Goal: Communication & Community: Ask a question

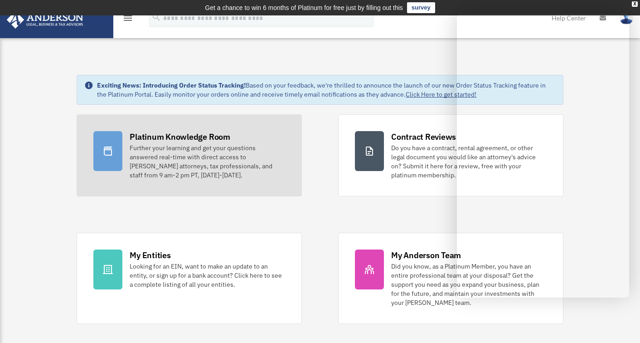
click at [128, 139] on link "Platinum Knowledge Room Further your learning and get your questions answered r…" at bounding box center [189, 155] width 225 height 82
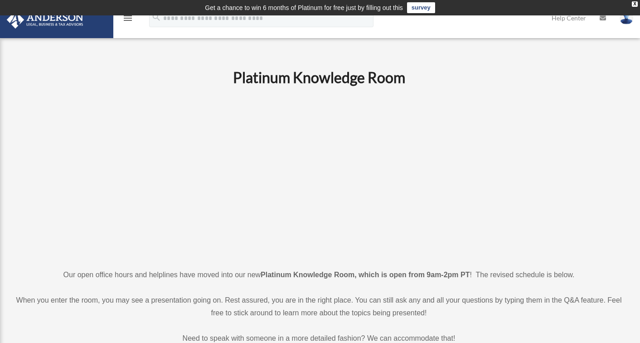
scroll to position [1, 0]
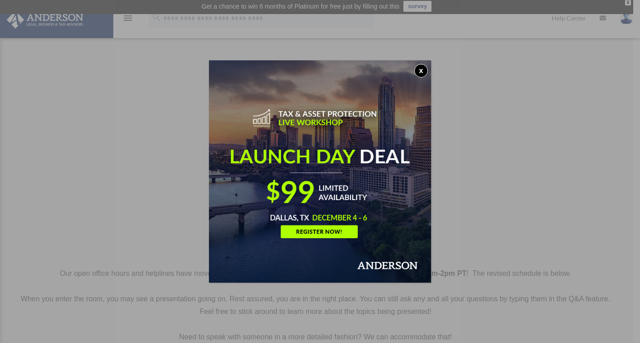
click at [425, 71] on button "x" at bounding box center [421, 71] width 14 height 14
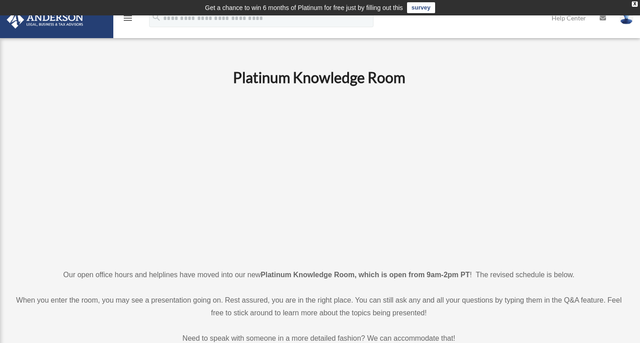
scroll to position [0, 0]
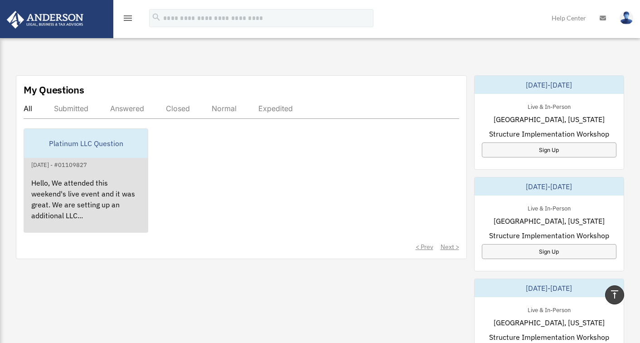
scroll to position [303, 0]
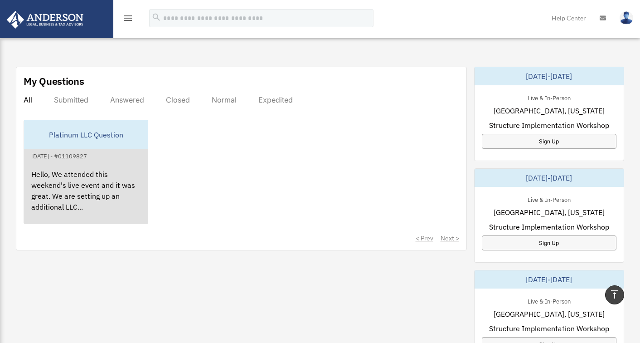
click at [92, 185] on div "Hello, We attended this weekend's live event and it was great. We are setting u…" at bounding box center [86, 196] width 124 height 71
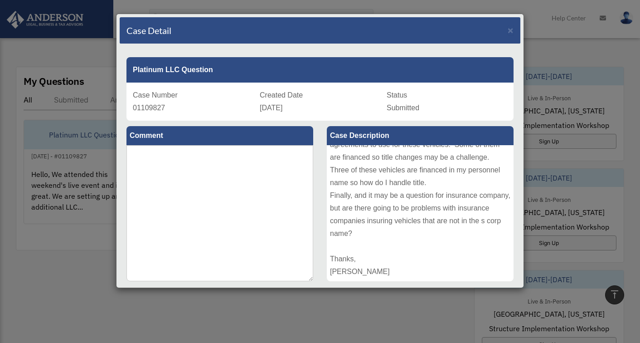
scroll to position [0, 0]
click at [510, 32] on span "×" at bounding box center [511, 30] width 6 height 10
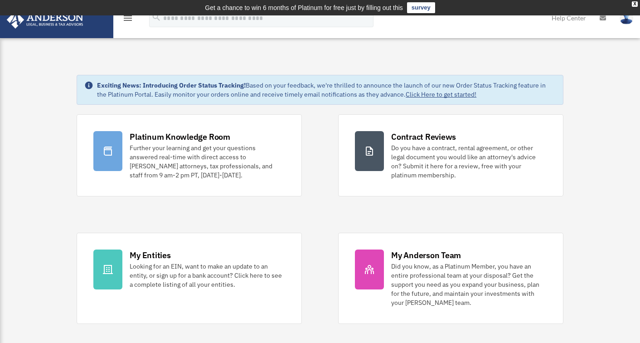
click at [625, 22] on img at bounding box center [627, 17] width 14 height 13
click at [128, 19] on icon "menu" at bounding box center [127, 18] width 11 height 11
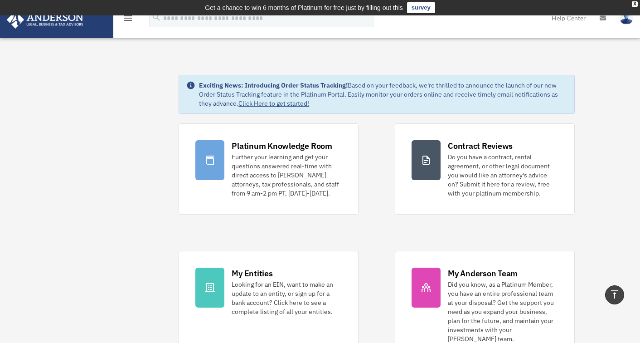
click at [637, 5] on div "X" at bounding box center [635, 3] width 6 height 5
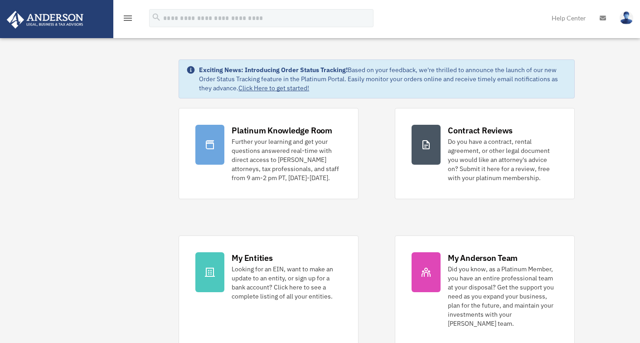
click at [129, 13] on icon "menu" at bounding box center [127, 18] width 11 height 11
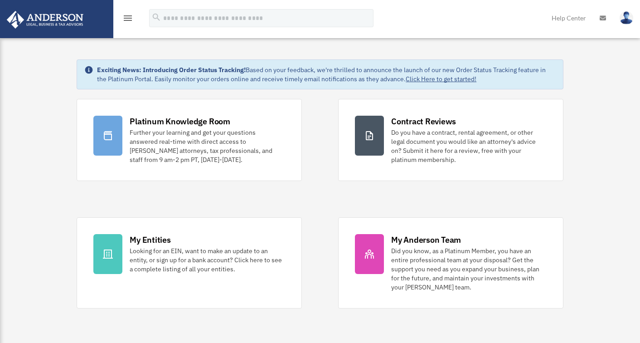
click at [130, 18] on icon "menu" at bounding box center [127, 18] width 11 height 11
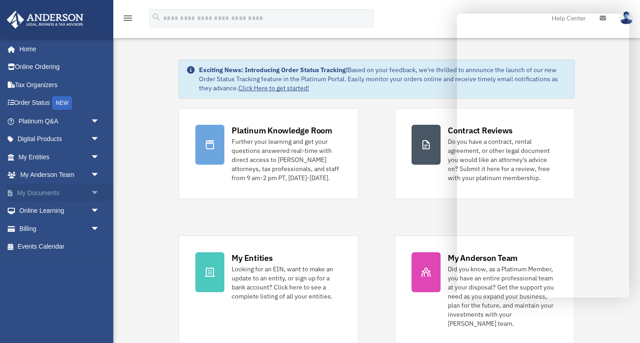
click at [93, 190] on span "arrow_drop_down" at bounding box center [100, 193] width 18 height 19
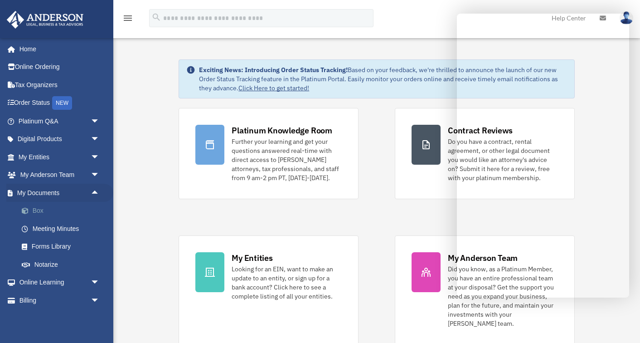
click at [33, 204] on link "Box" at bounding box center [63, 211] width 101 height 18
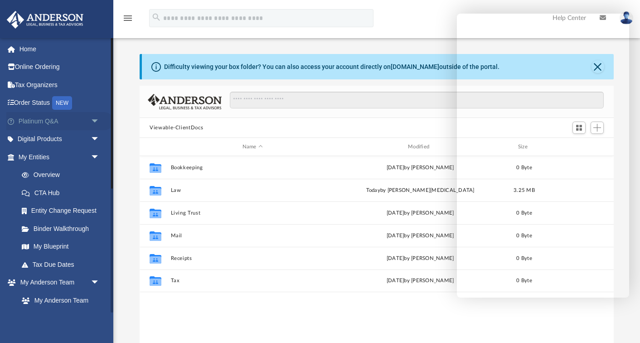
click at [51, 119] on link "Platinum Q&A arrow_drop_down" at bounding box center [59, 121] width 107 height 18
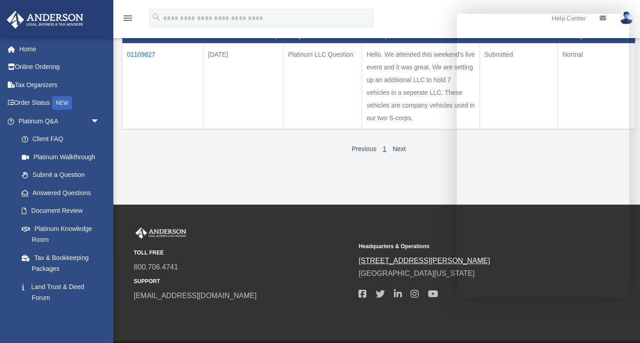
scroll to position [122, 0]
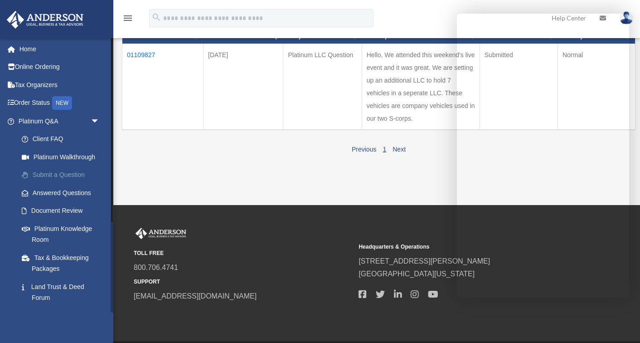
click at [54, 171] on link "Submit a Question" at bounding box center [63, 175] width 101 height 18
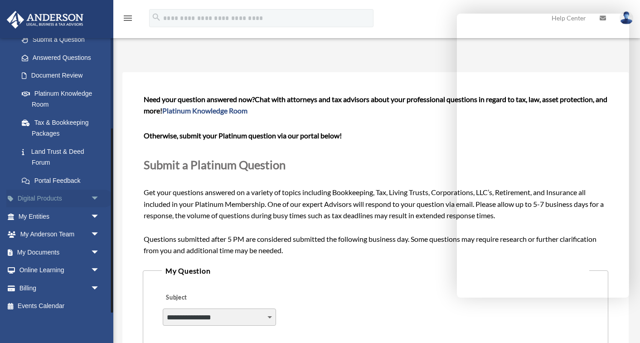
scroll to position [134, 0]
click at [94, 247] on span "arrow_drop_down" at bounding box center [100, 253] width 18 height 19
click at [37, 265] on link "Box" at bounding box center [63, 271] width 101 height 18
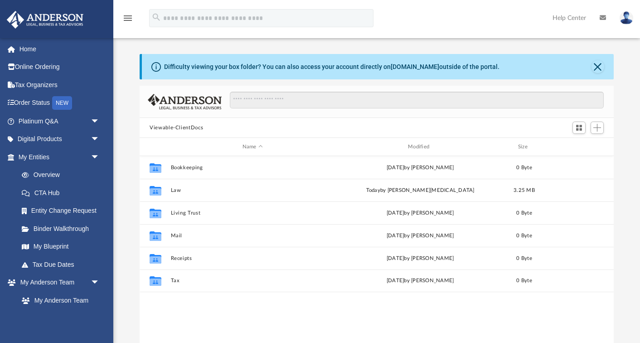
scroll to position [0, 0]
click at [597, 128] on span "Add" at bounding box center [598, 128] width 8 height 8
click at [578, 145] on li "Upload" at bounding box center [584, 146] width 29 height 10
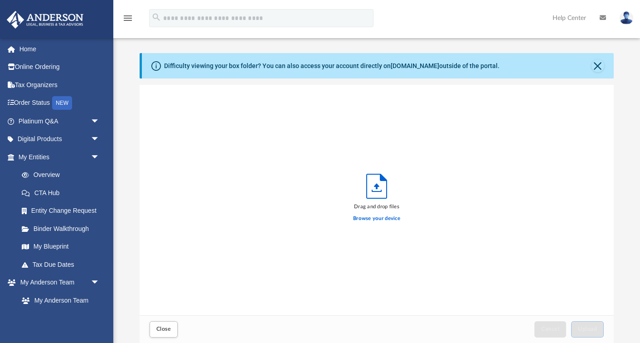
scroll to position [230, 474]
click at [596, 68] on button "Close" at bounding box center [598, 65] width 13 height 13
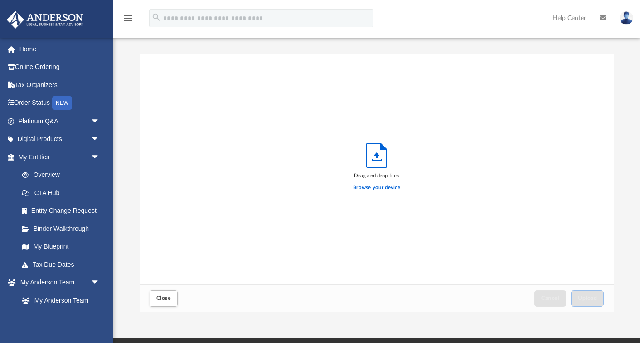
scroll to position [0, 0]
click at [166, 299] on span "Close" at bounding box center [163, 297] width 15 height 5
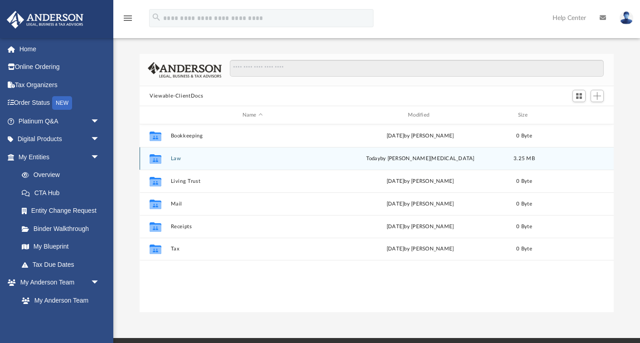
click at [174, 158] on button "Law" at bounding box center [253, 159] width 164 height 6
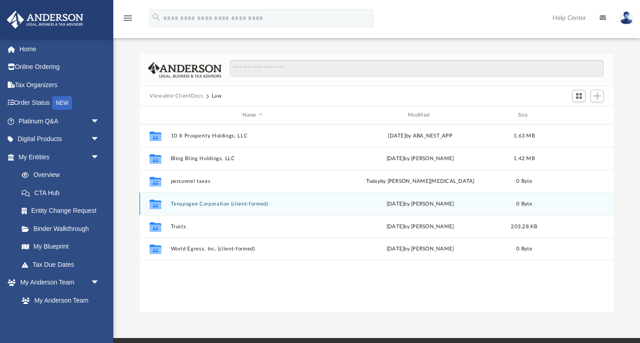
click at [156, 203] on icon "grid" at bounding box center [156, 204] width 12 height 7
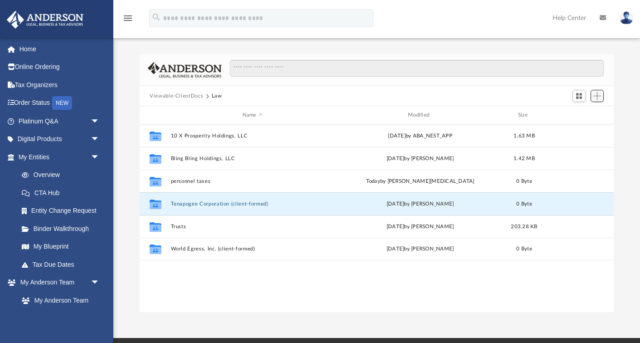
click at [596, 97] on span "Add" at bounding box center [598, 96] width 8 height 8
click at [579, 115] on li "Upload" at bounding box center [584, 114] width 29 height 10
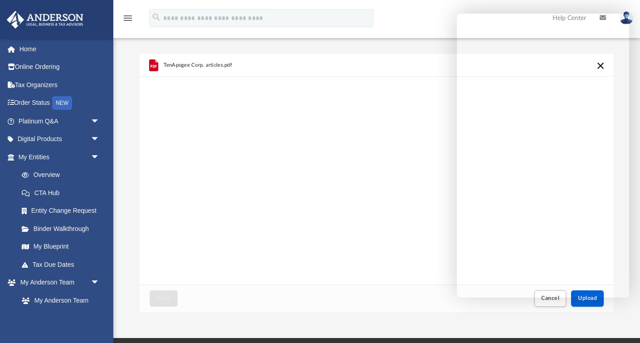
click at [440, 258] on div "TenApogee Corp. articles.pdf" at bounding box center [377, 169] width 474 height 230
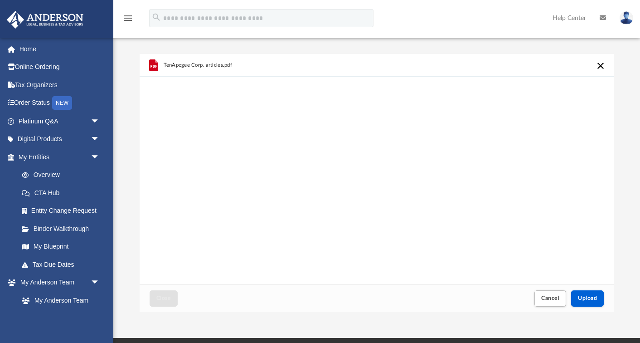
click at [601, 66] on button "Cancel this upload" at bounding box center [600, 65] width 11 height 11
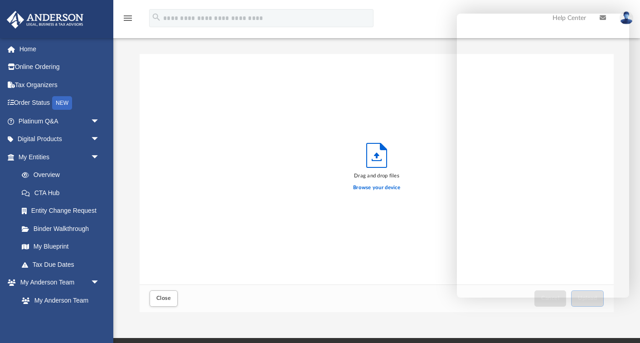
click at [435, 257] on div "Drag and drop files Browse your device" at bounding box center [377, 169] width 474 height 230
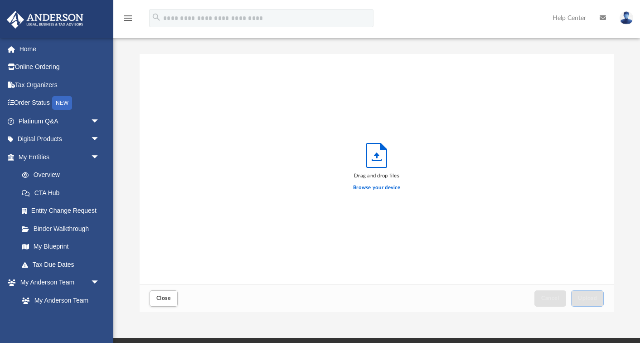
click at [629, 18] on img at bounding box center [627, 17] width 14 height 13
click at [576, 18] on link "Help Center" at bounding box center [569, 18] width 47 height 36
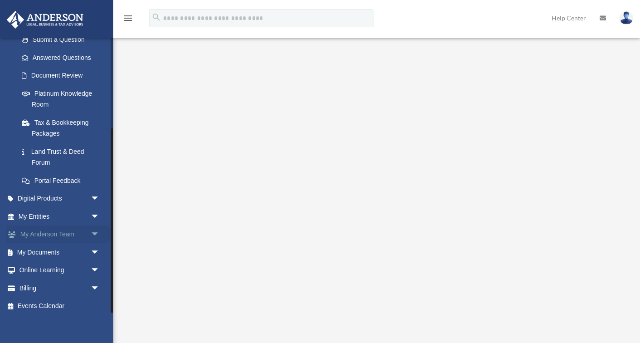
scroll to position [134, 0]
click at [94, 248] on span "arrow_drop_down" at bounding box center [100, 253] width 18 height 19
click at [34, 268] on link "Box" at bounding box center [63, 271] width 101 height 18
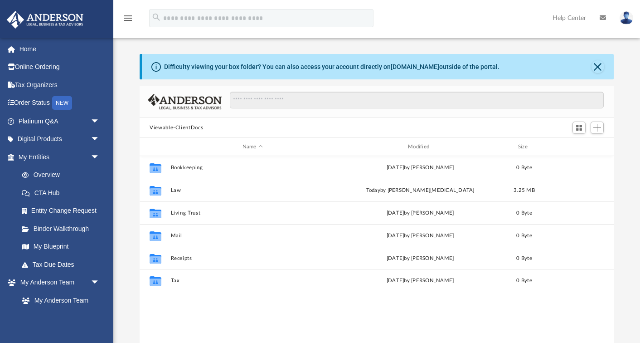
scroll to position [206, 474]
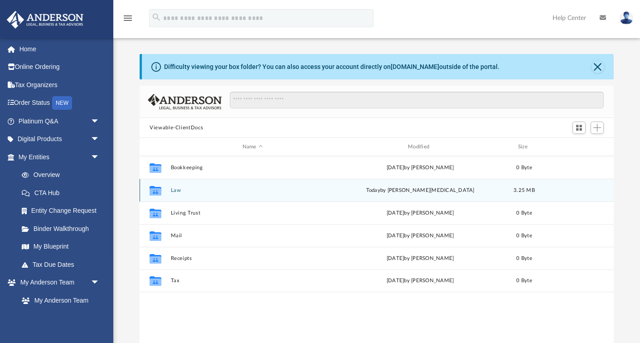
click at [175, 189] on button "Law" at bounding box center [253, 190] width 164 height 6
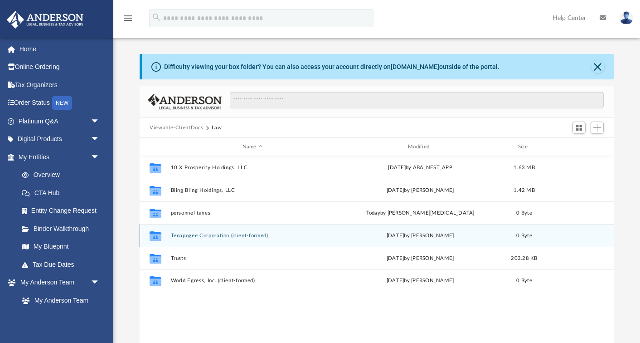
click at [159, 235] on icon "grid" at bounding box center [156, 236] width 12 height 7
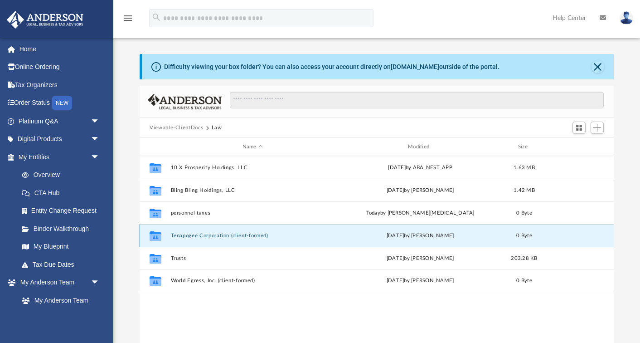
click at [159, 235] on icon "grid" at bounding box center [156, 236] width 12 height 7
click at [161, 236] on icon "grid" at bounding box center [156, 236] width 12 height 7
click at [601, 127] on span "Add" at bounding box center [598, 128] width 8 height 8
click at [582, 147] on li "Upload" at bounding box center [584, 146] width 29 height 10
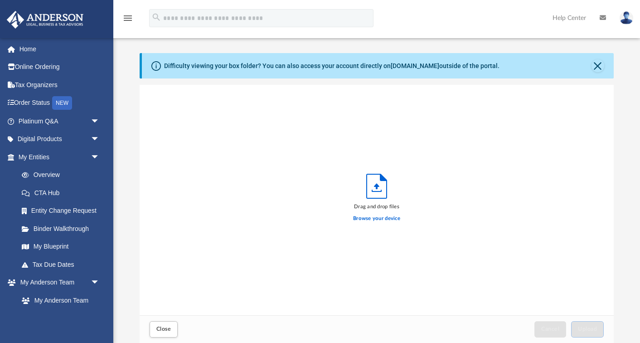
scroll to position [230, 474]
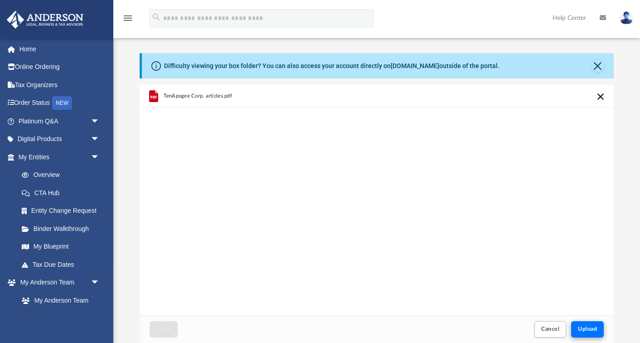
click at [597, 331] on span "Upload" at bounding box center [587, 328] width 19 height 5
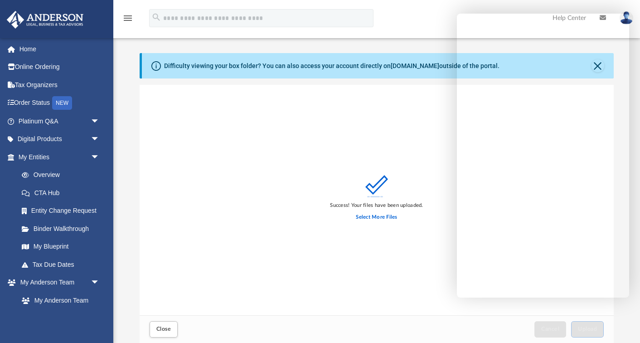
click at [426, 16] on div "menu search Site Menu add bothrush@icloud.com My Profile Reset Password Logout …" at bounding box center [320, 22] width 627 height 31
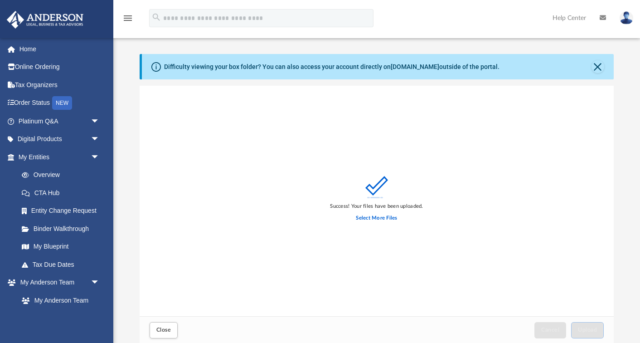
scroll to position [0, 0]
click at [591, 65] on div "Difficulty viewing your box folder? You can also access your account directly o…" at bounding box center [378, 66] width 472 height 25
click at [598, 67] on button "Close" at bounding box center [598, 66] width 13 height 13
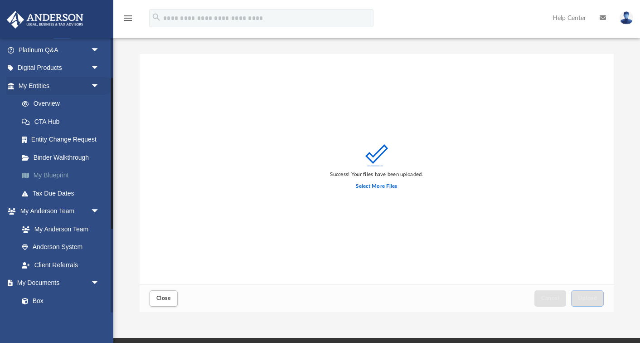
scroll to position [73, 0]
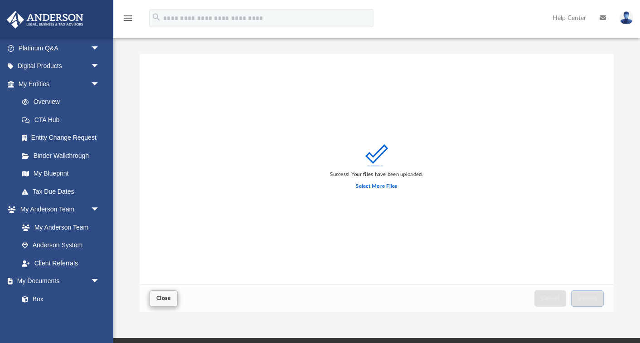
click at [166, 301] on span "Close" at bounding box center [163, 297] width 15 height 5
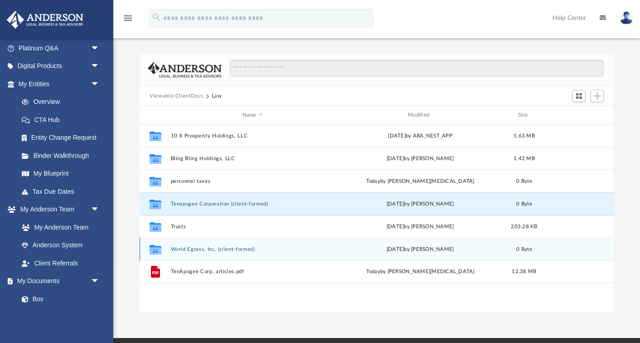
click at [154, 250] on icon "grid" at bounding box center [156, 250] width 12 height 7
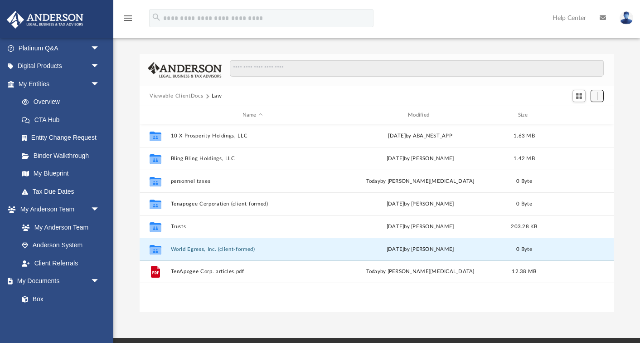
click at [600, 97] on span "Add" at bounding box center [598, 96] width 8 height 8
click at [577, 117] on li "Upload" at bounding box center [584, 114] width 29 height 10
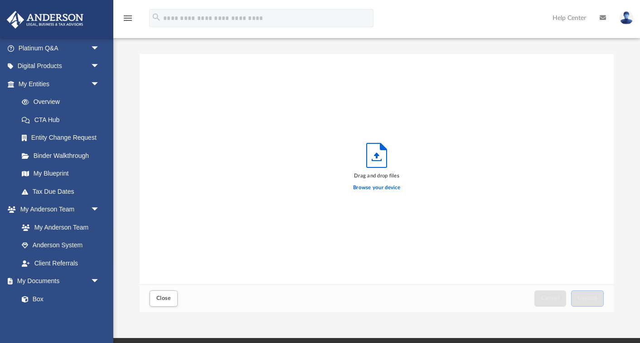
scroll to position [230, 474]
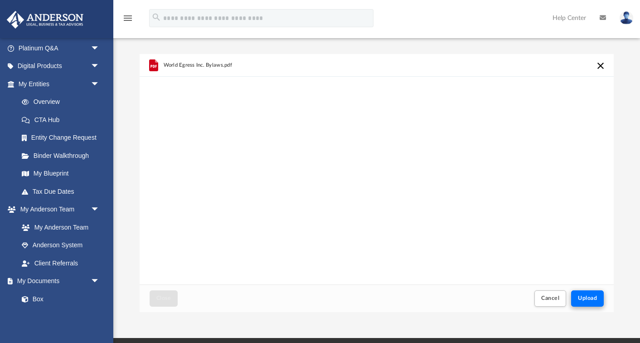
click at [598, 293] on button "Upload" at bounding box center [587, 298] width 33 height 16
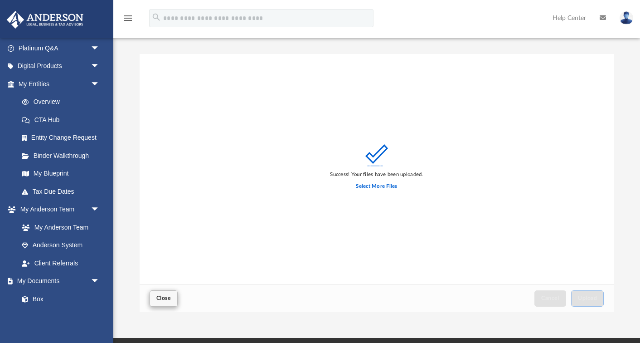
click at [164, 303] on button "Close" at bounding box center [164, 298] width 28 height 16
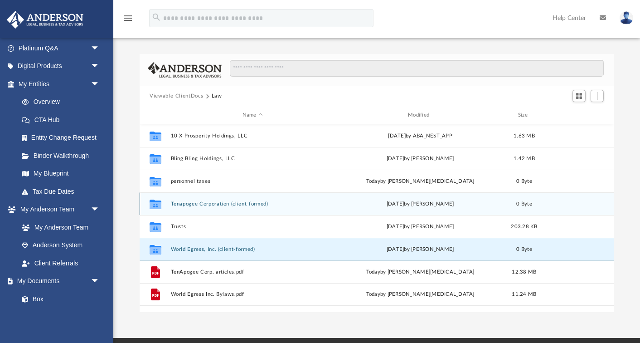
click at [159, 204] on icon "grid" at bounding box center [156, 204] width 12 height 7
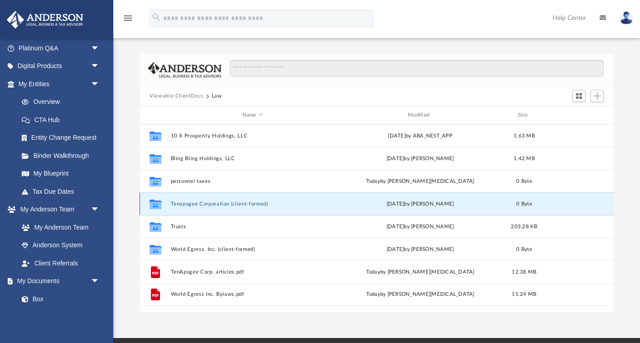
click at [159, 204] on icon "grid" at bounding box center [156, 204] width 12 height 7
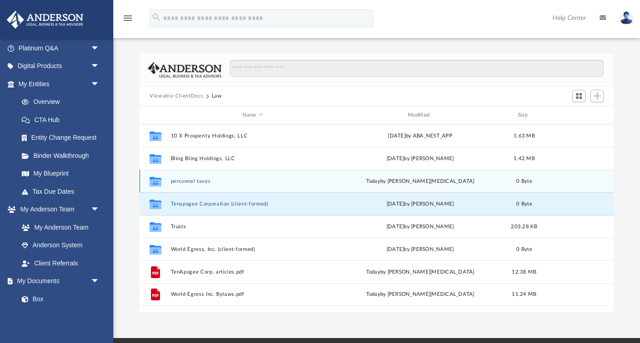
click at [158, 180] on icon "grid" at bounding box center [156, 182] width 12 height 7
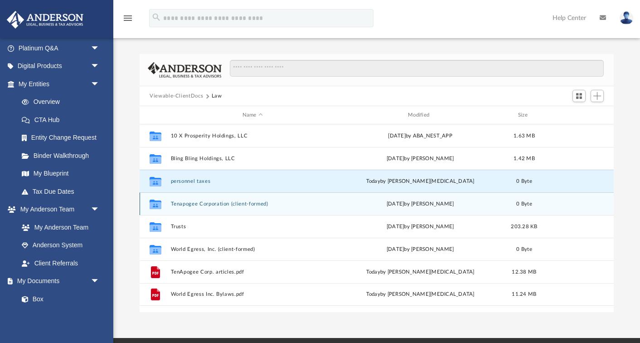
click at [159, 202] on icon "grid" at bounding box center [156, 204] width 12 height 7
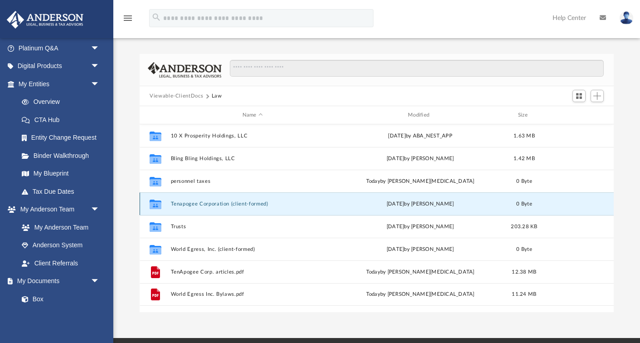
click at [159, 202] on icon "grid" at bounding box center [156, 204] width 12 height 7
click at [186, 204] on button "Tenapogee Corporation (client-formed)" at bounding box center [253, 204] width 164 height 6
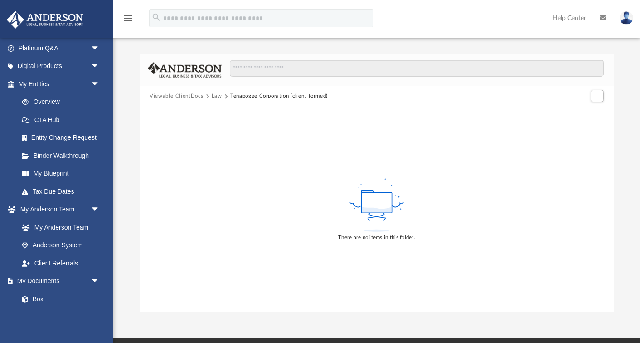
scroll to position [0, 0]
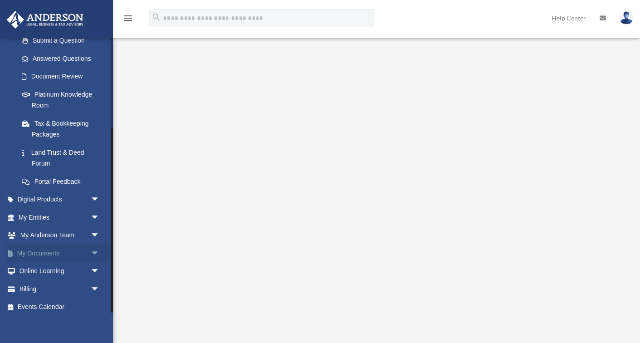
scroll to position [23, 0]
click at [92, 247] on span "arrow_drop_down" at bounding box center [100, 253] width 18 height 19
click at [33, 265] on link "Box" at bounding box center [63, 271] width 101 height 18
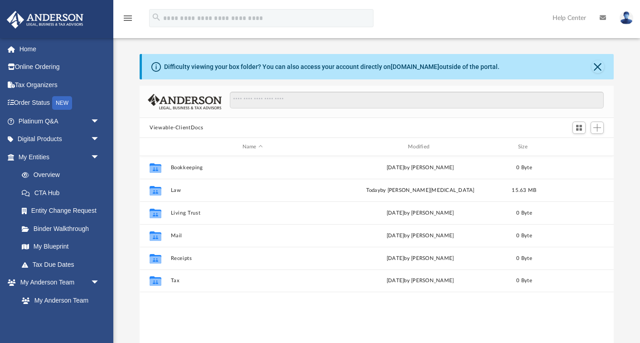
scroll to position [206, 474]
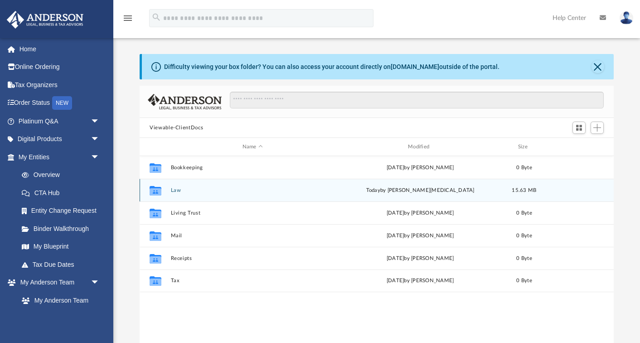
click at [159, 187] on icon "grid" at bounding box center [156, 190] width 12 height 10
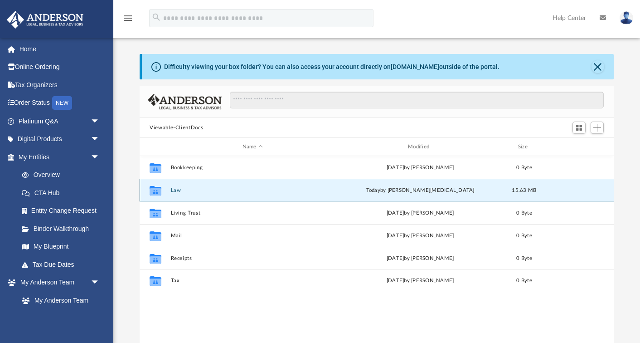
click at [159, 187] on icon "grid" at bounding box center [156, 190] width 12 height 10
click at [157, 186] on icon "Collaborated Folder" at bounding box center [155, 190] width 15 height 15
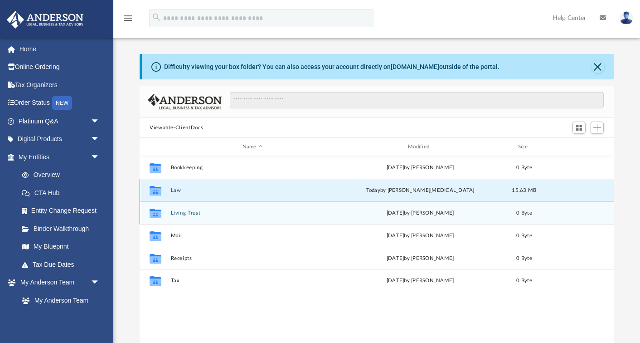
scroll to position [0, 0]
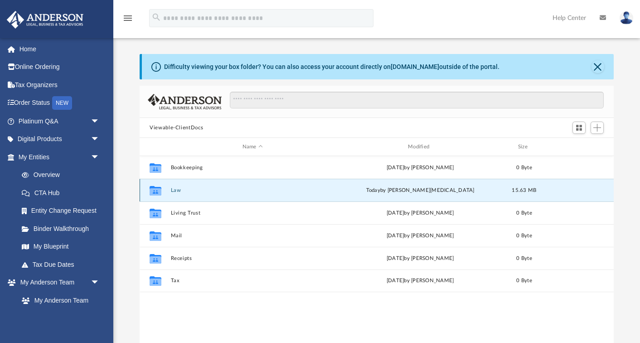
click at [161, 193] on icon "grid" at bounding box center [156, 191] width 12 height 7
click at [185, 189] on button "Law" at bounding box center [253, 190] width 164 height 6
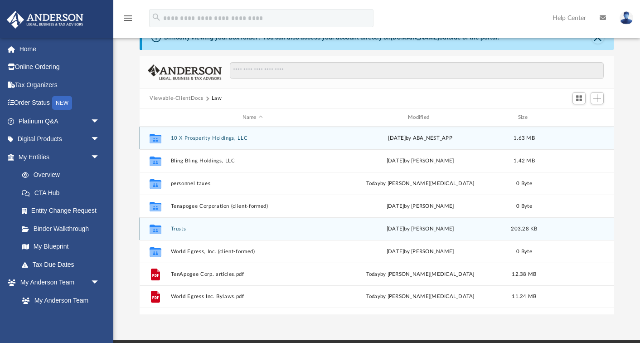
scroll to position [30, 0]
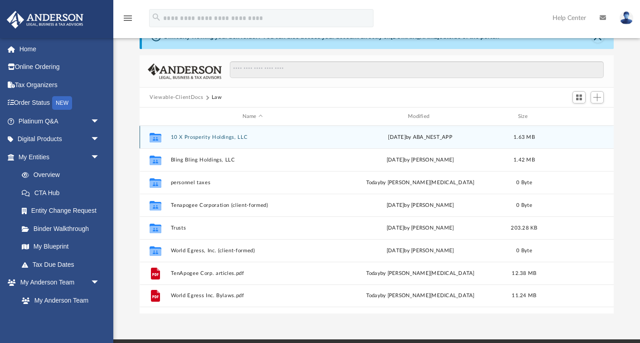
click at [192, 136] on button "10 X Prosperity Holdings, LLC" at bounding box center [253, 137] width 164 height 6
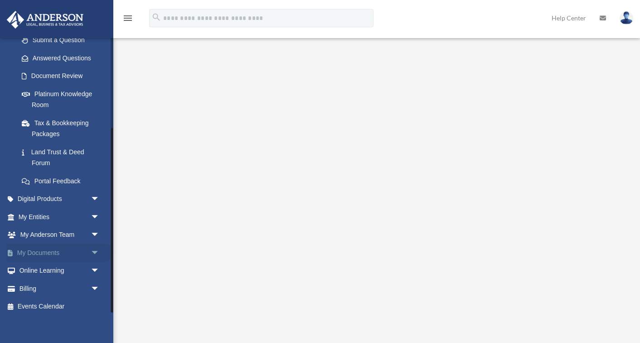
scroll to position [134, 0]
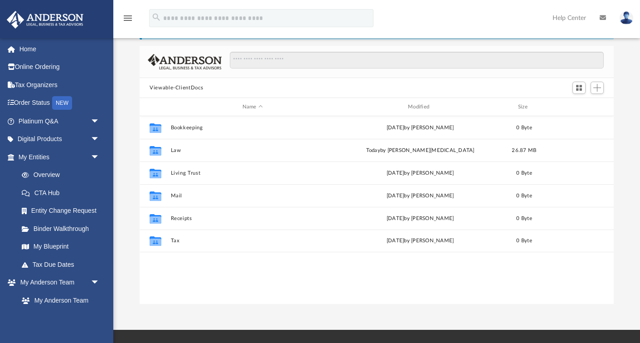
scroll to position [45, 0]
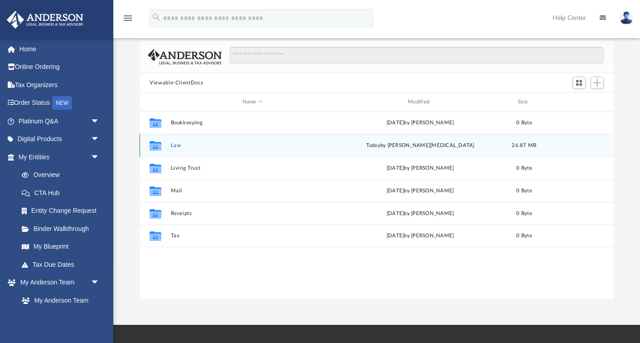
click at [177, 145] on button "Law" at bounding box center [253, 145] width 164 height 6
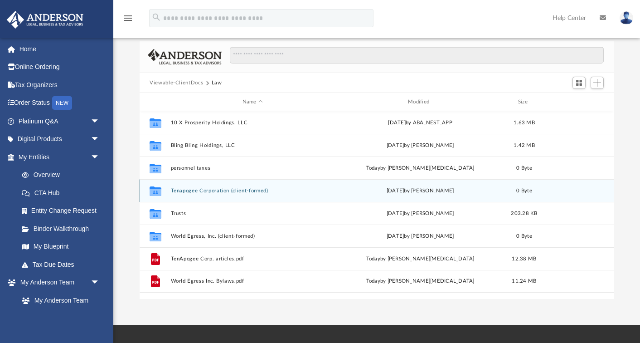
click at [208, 190] on button "Tenapogee Corporation (client-formed)" at bounding box center [253, 191] width 164 height 6
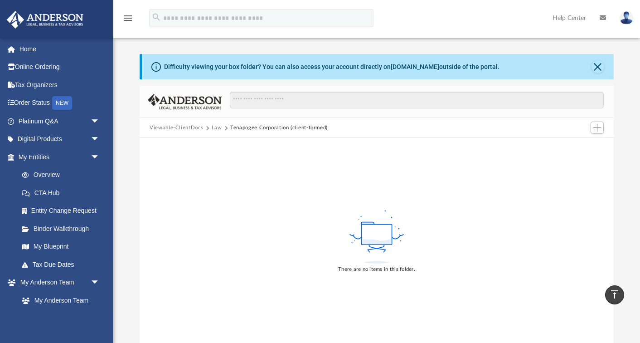
scroll to position [0, 0]
click at [600, 129] on span "Add" at bounding box center [598, 128] width 8 height 8
click at [578, 147] on li "Upload" at bounding box center [584, 146] width 29 height 10
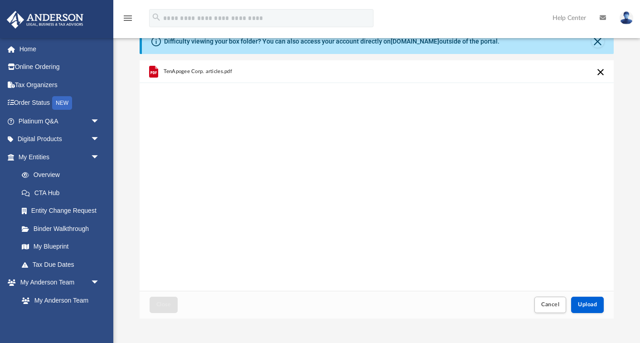
scroll to position [32, 0]
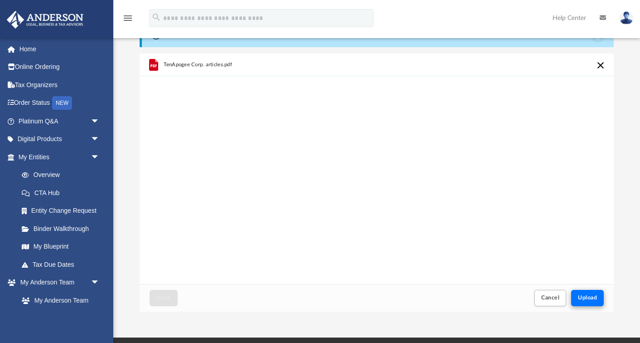
click at [586, 295] on span "Upload" at bounding box center [587, 297] width 19 height 5
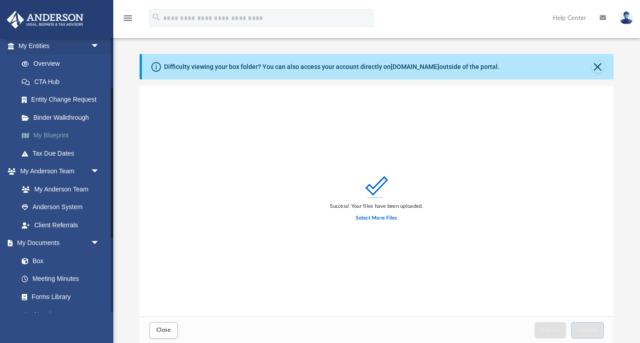
scroll to position [151, 0]
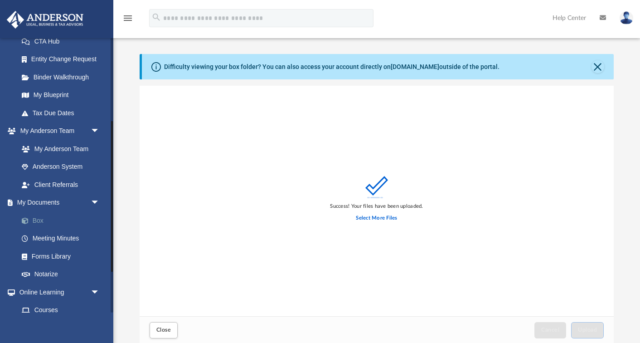
click at [39, 214] on link "Box" at bounding box center [63, 220] width 101 height 18
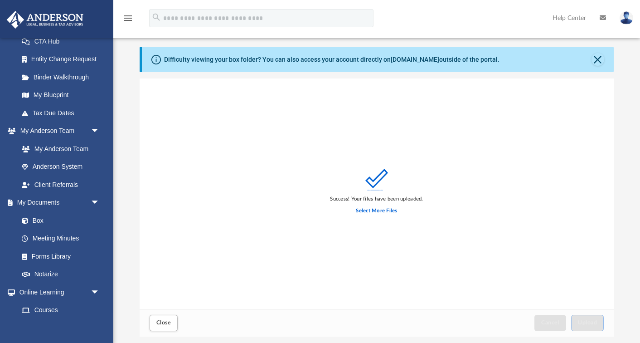
scroll to position [8, 0]
click at [598, 57] on button "Close" at bounding box center [598, 58] width 13 height 13
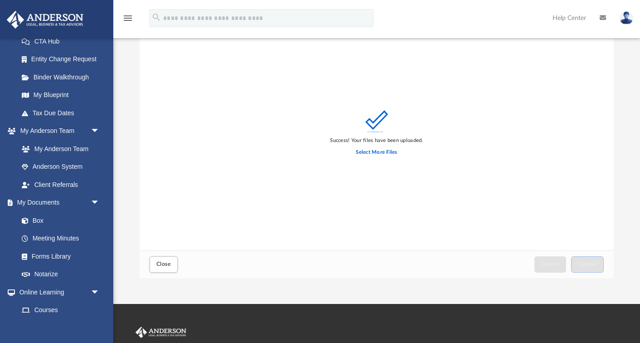
scroll to position [35, 0]
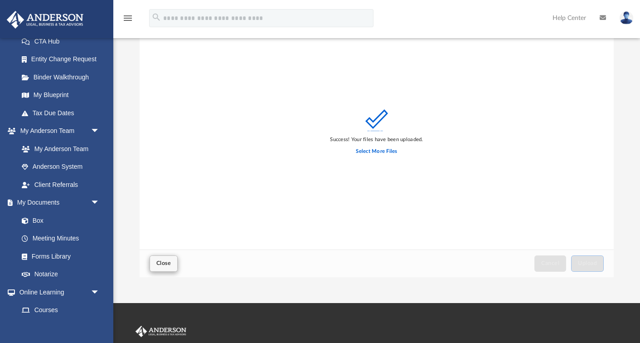
click at [171, 262] on button "Close" at bounding box center [164, 263] width 28 height 16
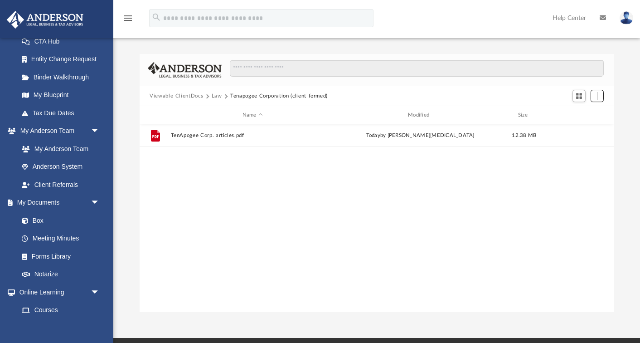
scroll to position [0, 0]
click at [42, 219] on link "Box" at bounding box center [63, 220] width 101 height 18
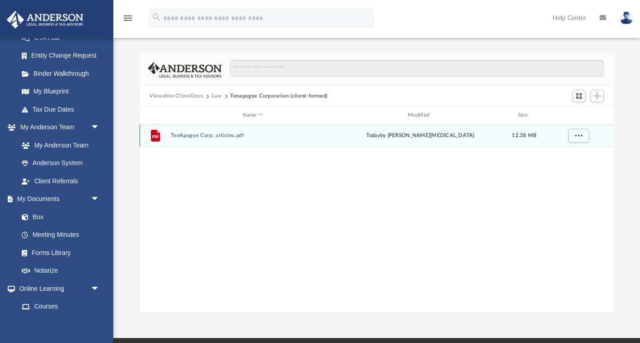
click at [188, 136] on button "TenApogee Corp. articles.pdf" at bounding box center [253, 135] width 164 height 6
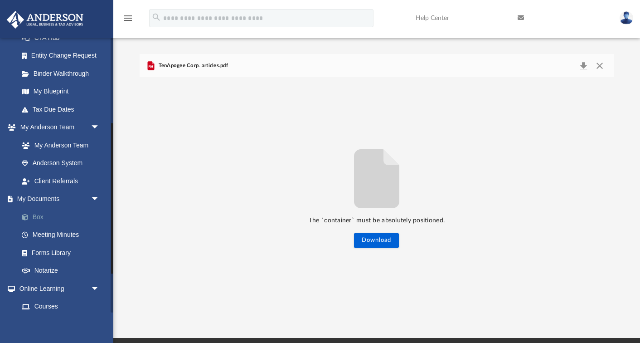
click at [41, 211] on link "Box" at bounding box center [63, 217] width 101 height 18
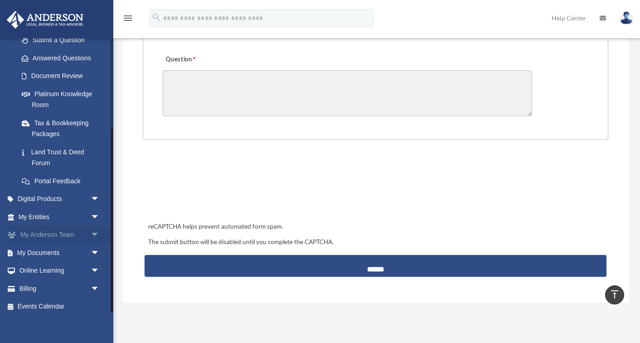
scroll to position [134, 0]
click at [95, 247] on span "arrow_drop_down" at bounding box center [100, 253] width 18 height 19
click at [37, 266] on link "Box" at bounding box center [63, 271] width 101 height 18
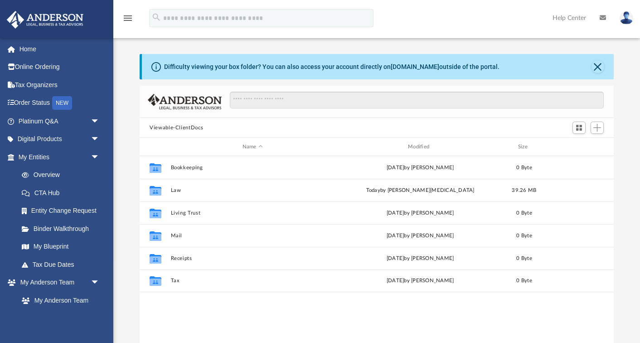
scroll to position [206, 474]
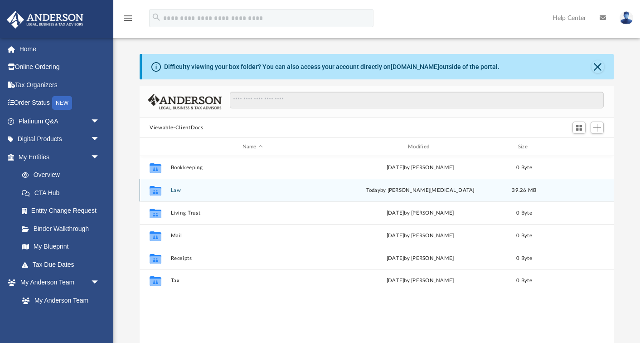
click at [179, 190] on button "Law" at bounding box center [253, 190] width 164 height 6
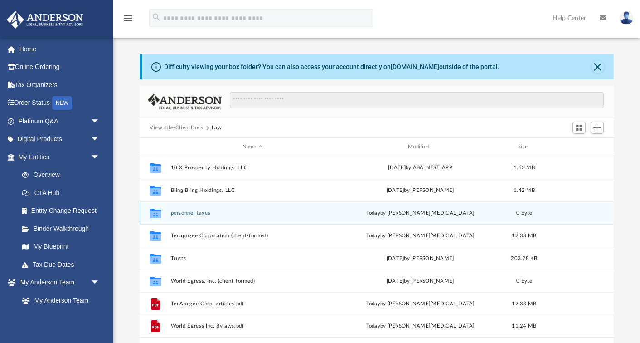
click at [195, 213] on button "personnel taxes" at bounding box center [253, 213] width 164 height 6
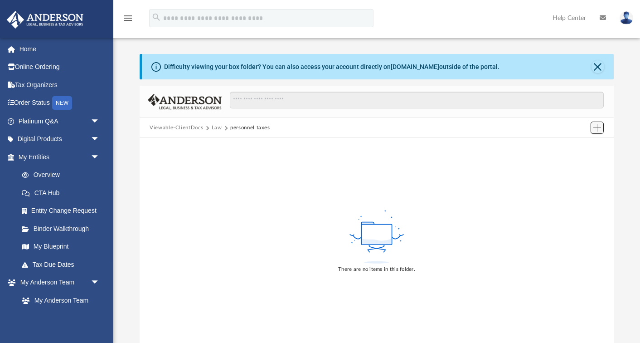
click at [597, 127] on span "Add" at bounding box center [598, 128] width 8 height 8
click at [579, 145] on li "Upload" at bounding box center [584, 146] width 29 height 10
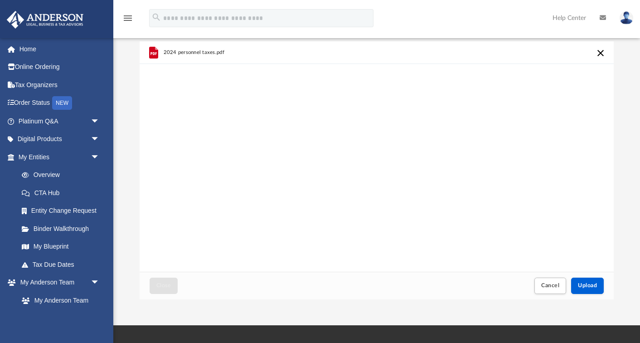
scroll to position [54, 0]
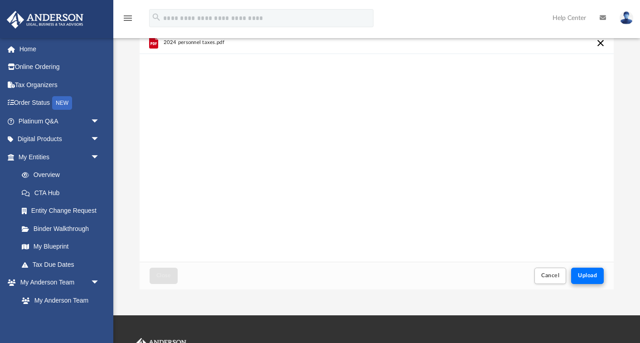
click at [596, 278] on span "Upload" at bounding box center [587, 274] width 19 height 5
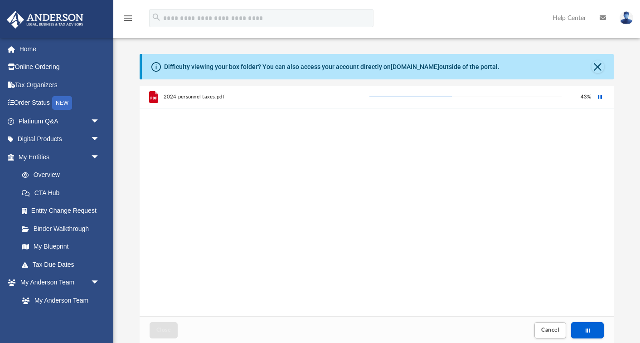
scroll to position [0, 0]
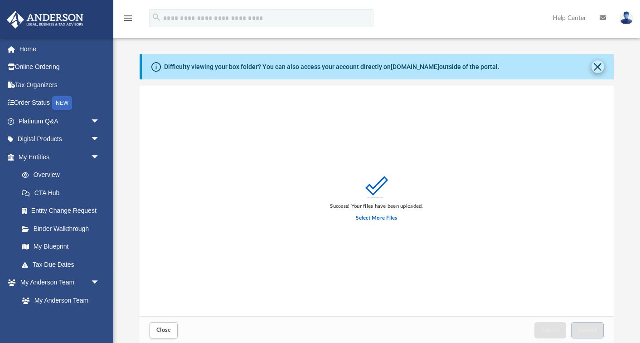
click at [598, 69] on button "Close" at bounding box center [598, 66] width 13 height 13
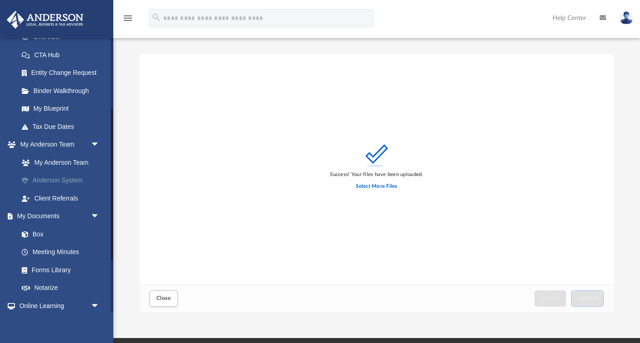
scroll to position [138, 0]
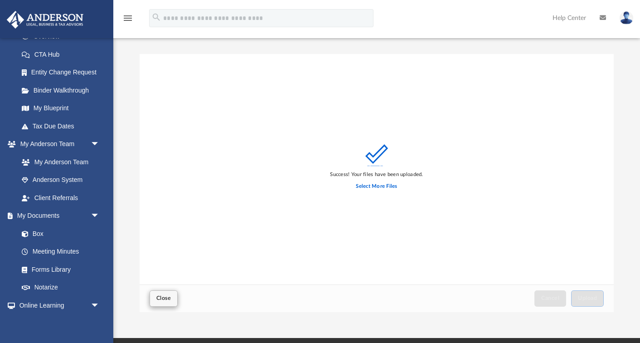
click at [161, 296] on span "Close" at bounding box center [163, 297] width 15 height 5
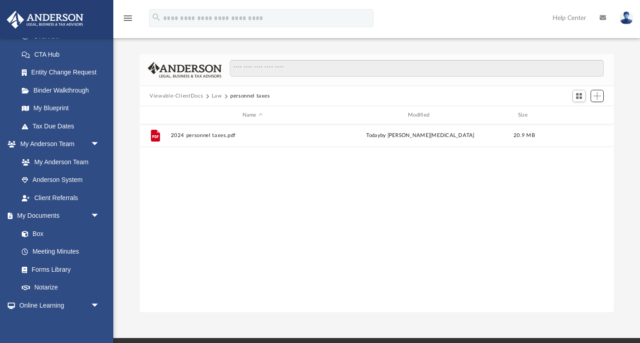
scroll to position [0, 0]
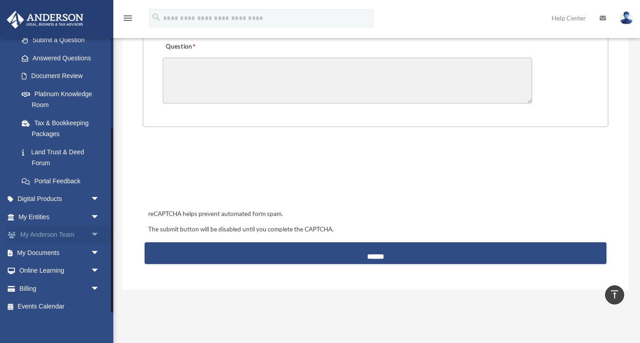
scroll to position [134, 0]
click at [93, 248] on span "arrow_drop_down" at bounding box center [100, 253] width 18 height 19
click at [38, 269] on link "Box" at bounding box center [63, 271] width 101 height 18
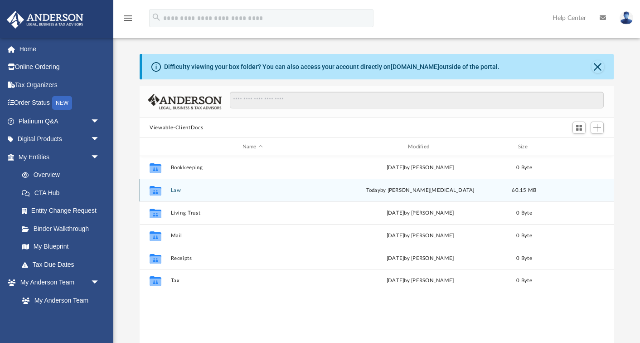
click at [180, 190] on button "Law" at bounding box center [253, 190] width 164 height 6
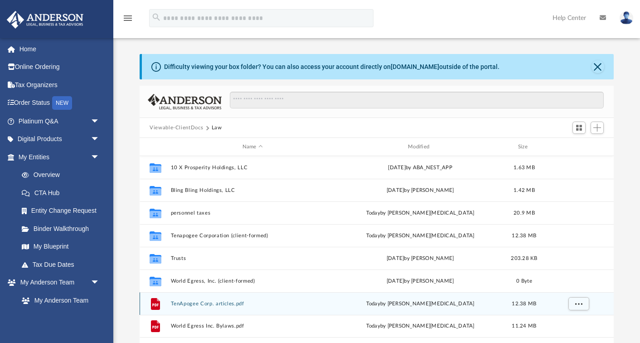
drag, startPoint x: 155, startPoint y: 303, endPoint x: 160, endPoint y: 302, distance: 5.1
click at [160, 302] on icon "grid" at bounding box center [155, 303] width 9 height 12
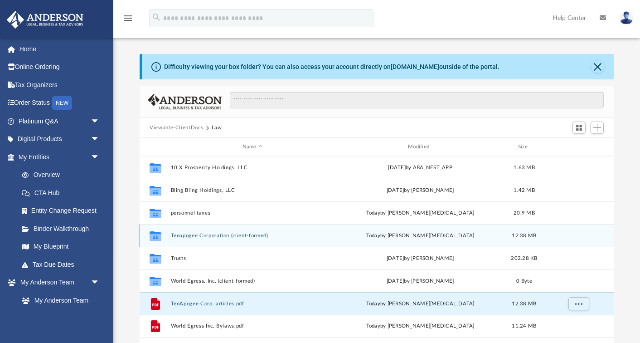
click at [206, 237] on button "Tenapogee Corporation (client-formed)" at bounding box center [253, 236] width 164 height 6
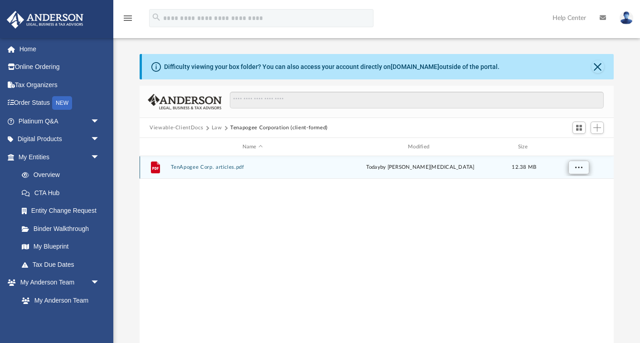
click at [580, 173] on button "More options" at bounding box center [579, 168] width 21 height 14
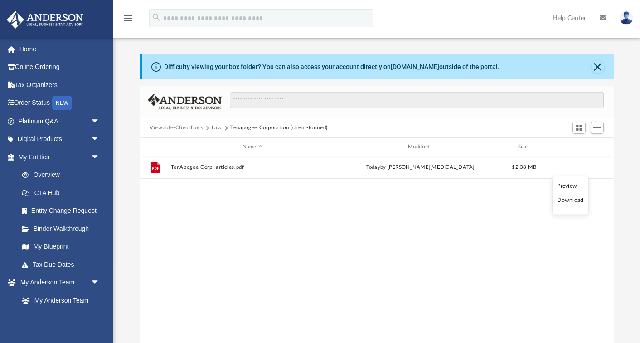
click at [569, 186] on li "Preview" at bounding box center [570, 186] width 26 height 10
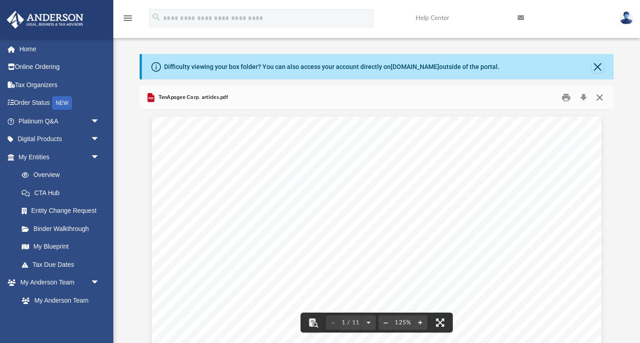
click at [602, 99] on button "Close" at bounding box center [600, 98] width 16 height 14
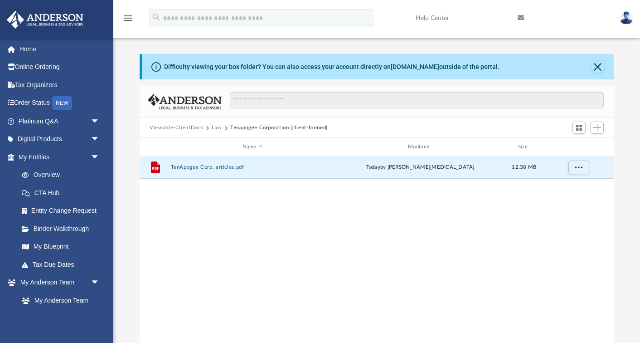
click at [217, 127] on button "Law" at bounding box center [217, 128] width 10 height 8
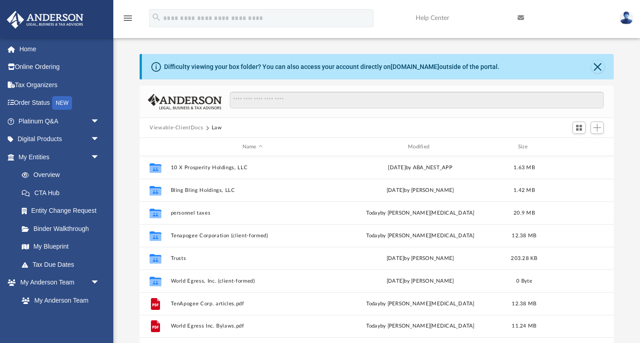
click at [217, 128] on button "Law" at bounding box center [217, 128] width 10 height 8
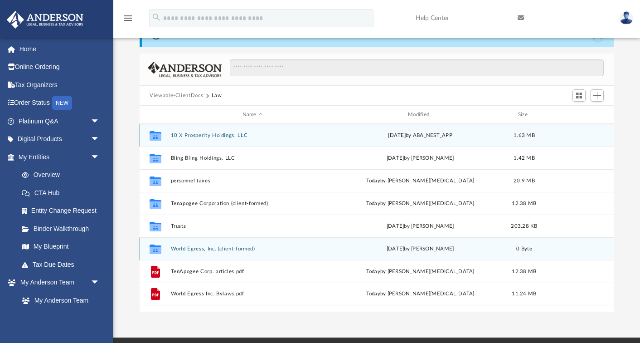
scroll to position [36, 0]
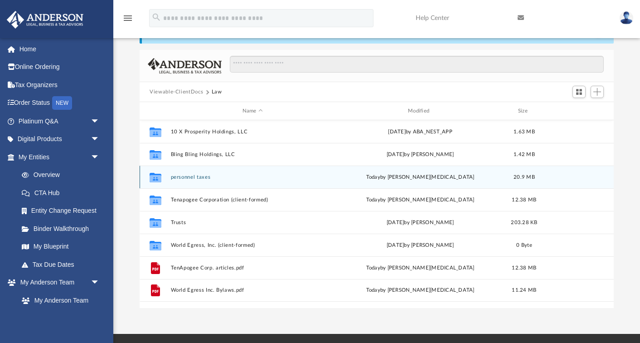
click at [203, 179] on button "personnel taxes" at bounding box center [253, 177] width 164 height 6
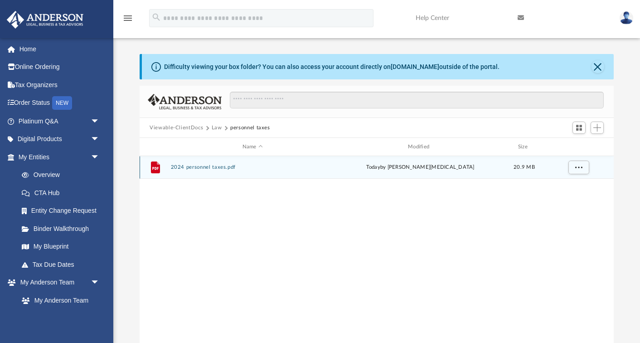
scroll to position [0, 0]
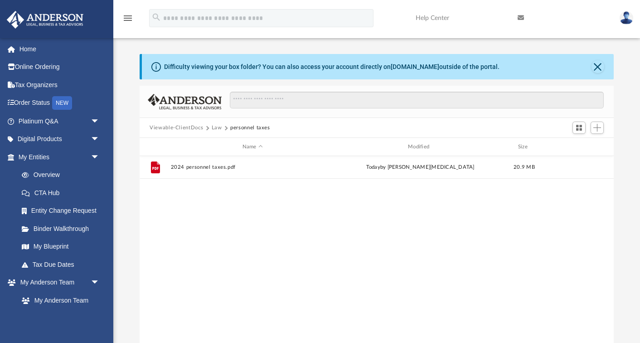
click at [217, 127] on button "Law" at bounding box center [217, 128] width 10 height 8
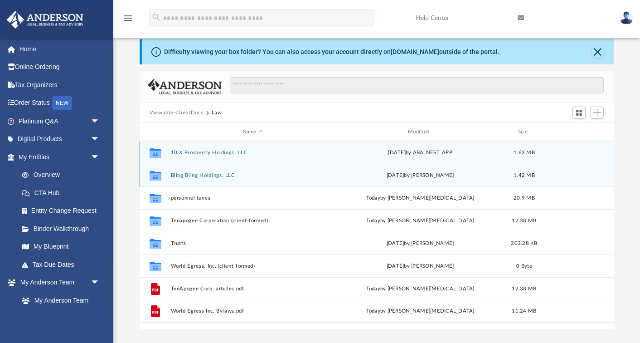
scroll to position [21, 0]
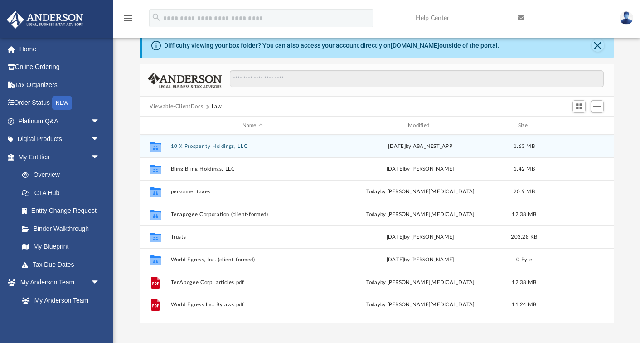
click at [195, 146] on button "10 X Prosperity Holdings, LLC" at bounding box center [253, 146] width 164 height 6
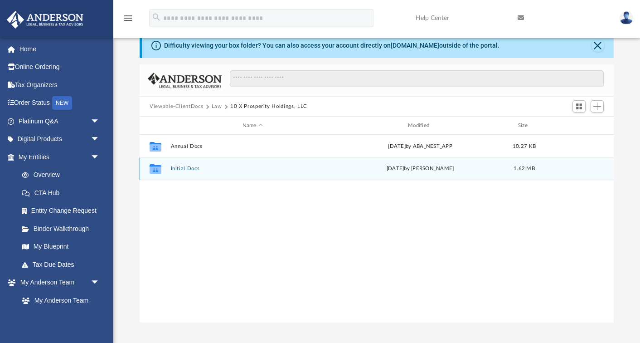
click at [184, 167] on button "Initial Docs" at bounding box center [253, 168] width 164 height 6
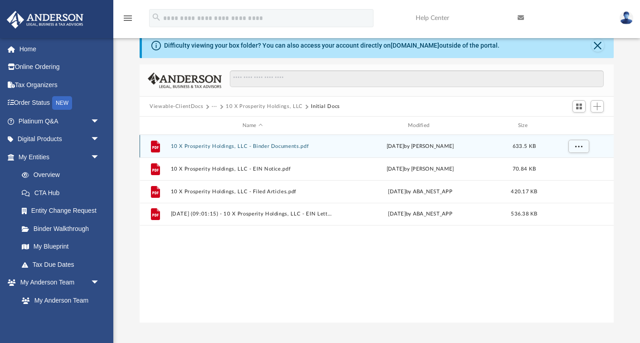
click at [274, 148] on button "10 X Prosperity Holdings, LLC - Binder Documents.pdf" at bounding box center [253, 146] width 164 height 6
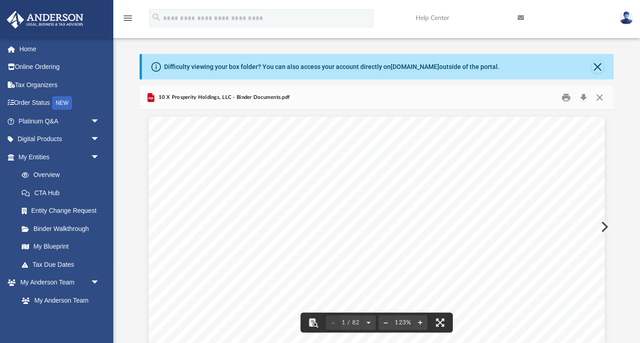
scroll to position [0, 0]
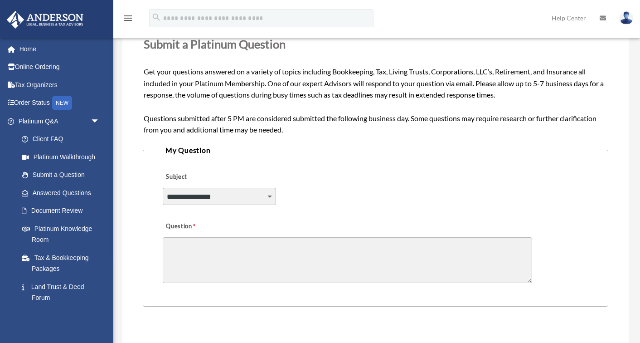
scroll to position [125, 0]
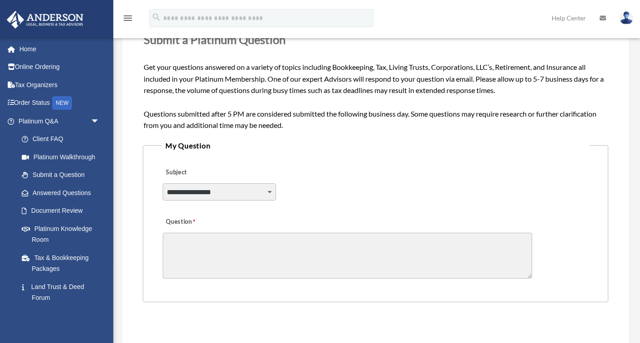
click at [271, 190] on select "**********" at bounding box center [219, 191] width 113 height 17
select select "******"
click at [219, 241] on textarea "Question" at bounding box center [348, 256] width 370 height 46
paste textarea "**********"
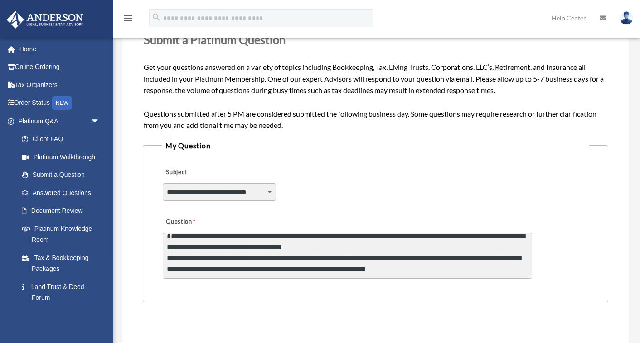
scroll to position [9, 0]
click at [335, 243] on textarea "**********" at bounding box center [348, 256] width 370 height 46
drag, startPoint x: 359, startPoint y: 246, endPoint x: 365, endPoint y: 232, distance: 15.4
click at [365, 233] on textarea "**********" at bounding box center [348, 256] width 370 height 46
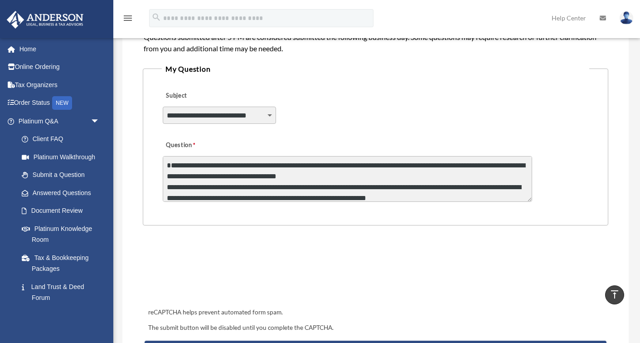
scroll to position [192, 0]
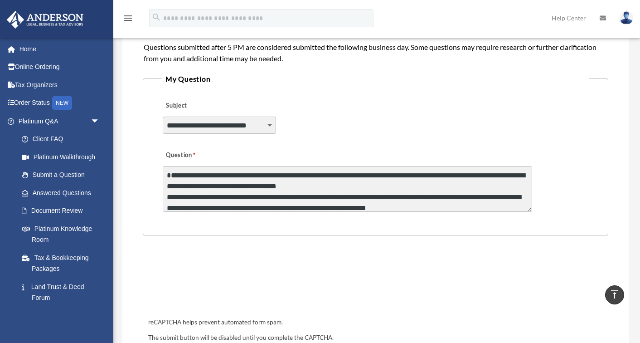
type textarea "**********"
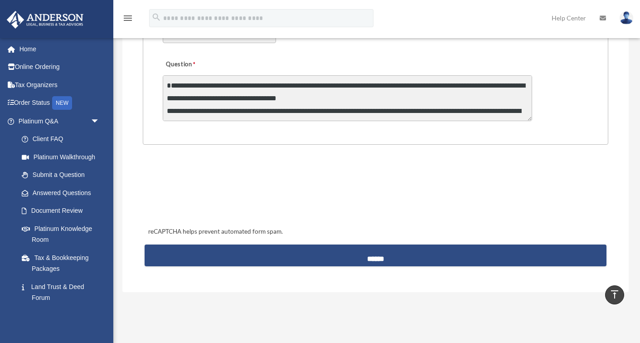
scroll to position [286, 0]
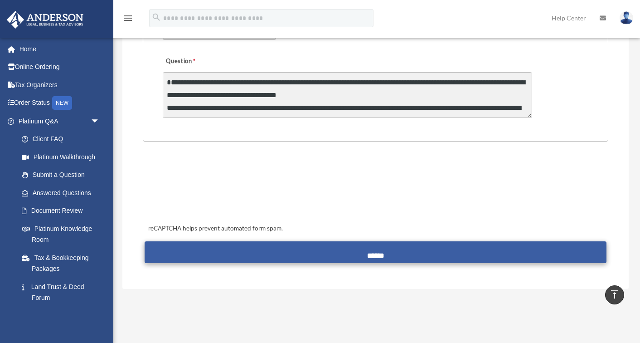
click at [380, 253] on input "******" at bounding box center [376, 252] width 462 height 22
